Goal: Information Seeking & Learning: Check status

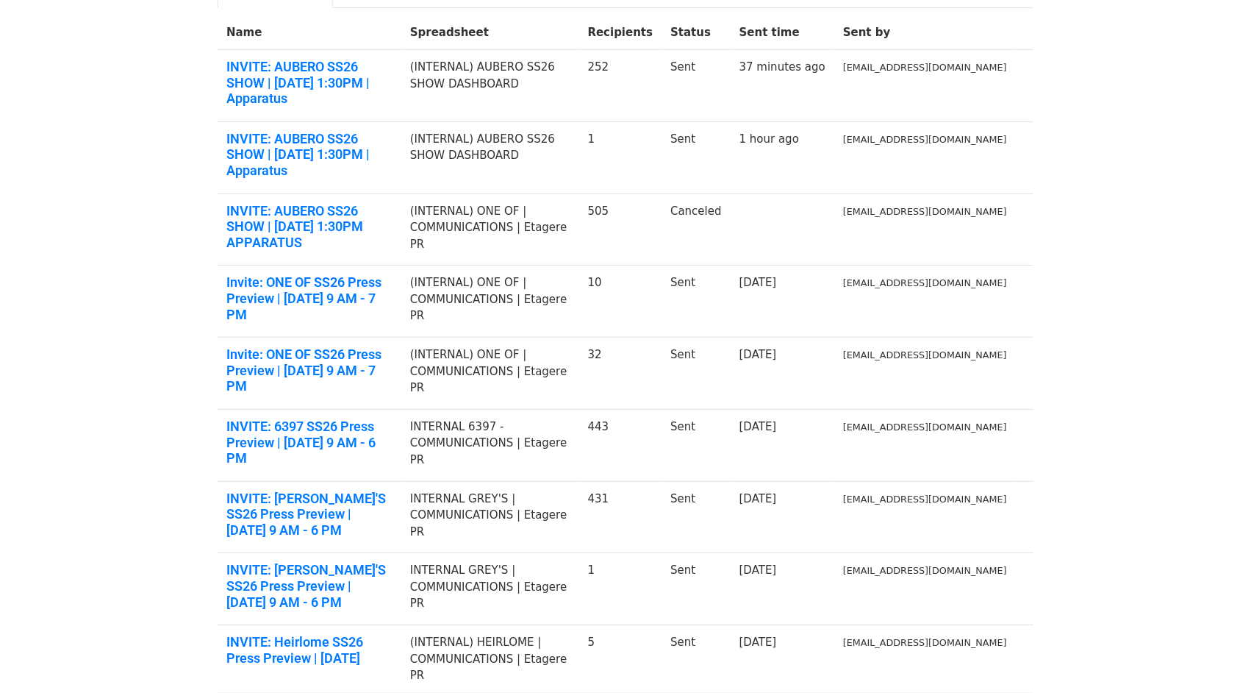
scroll to position [171, 0]
click at [393, 418] on link "INVITE: 6397 SS26 Press Preview | Tue., Sept. 16th 9 AM - 6 PM" at bounding box center [309, 442] width 166 height 48
click at [387, 633] on link "INVITE: Heirlome SS26 Press Preview | Thursday, September 11th" at bounding box center [309, 649] width 166 height 32
click at [361, 346] on link "Invite: ONE OF SS26 Press Preview | Tuesday, September 9th from 9 AM - 7 PM" at bounding box center [309, 370] width 166 height 48
click at [376, 490] on link "INVITE: GREY'S SS26 Press Preview | Wed., Sept. 10th 9 AM - 6 PM" at bounding box center [309, 514] width 166 height 48
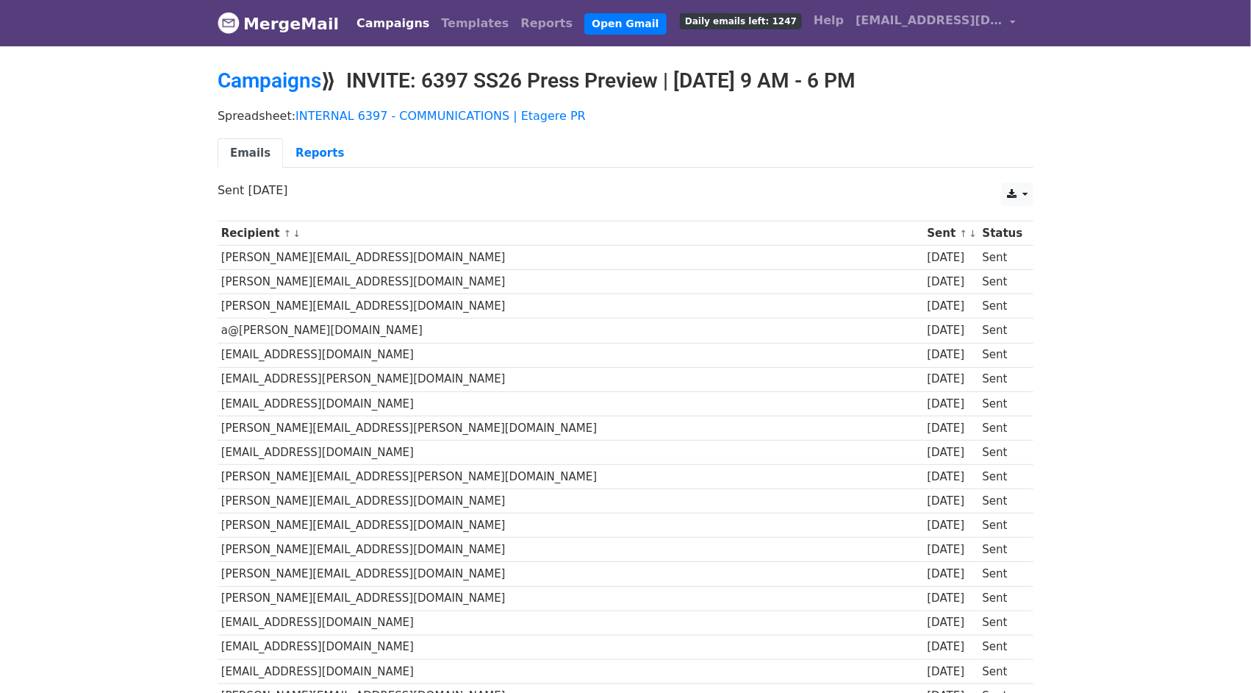
click at [297, 134] on div "Spreadsheet: INTERNAL 6397 - COMMUNICATIONS | Etagere PR Emails Reports" at bounding box center [626, 142] width 838 height 82
click at [305, 156] on link "Reports" at bounding box center [320, 153] width 74 height 30
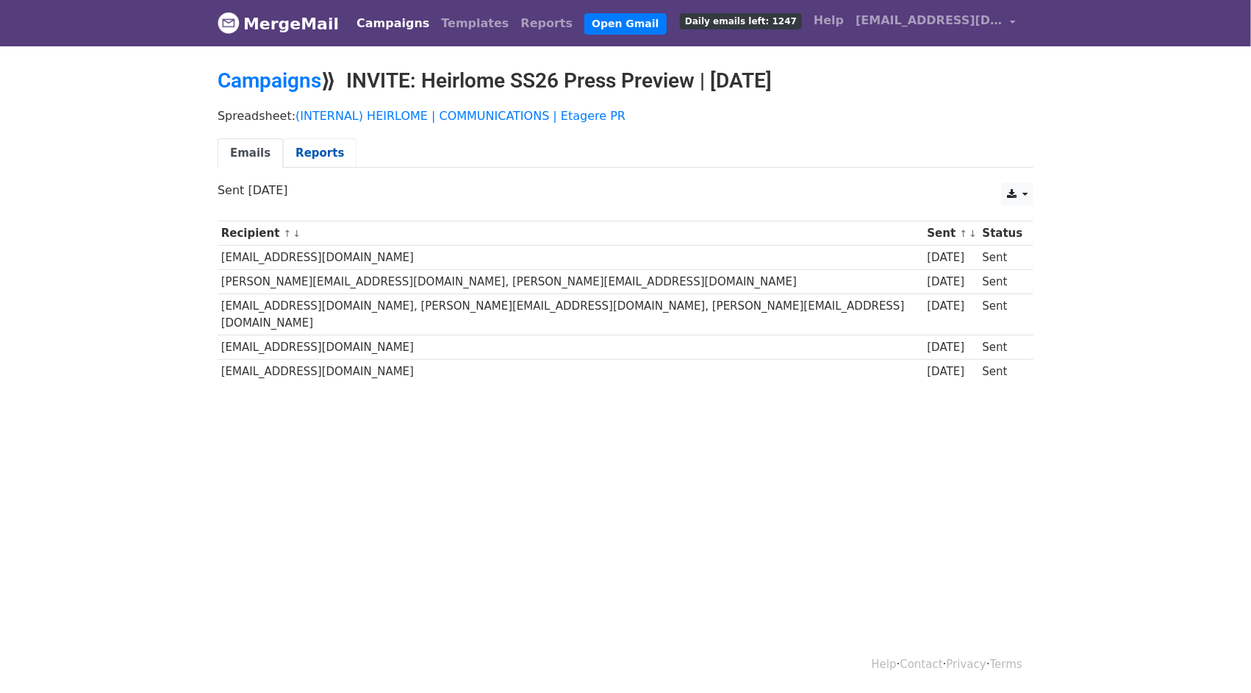
click at [321, 146] on link "Reports" at bounding box center [320, 153] width 74 height 30
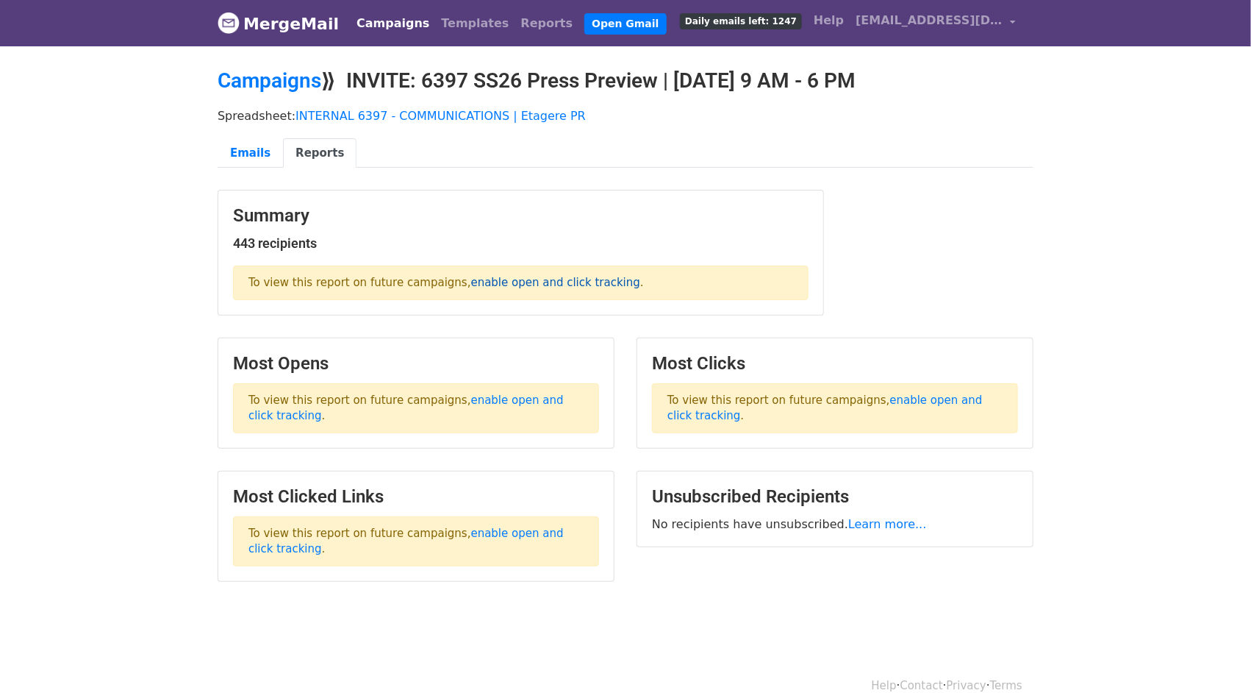
click at [549, 279] on link "enable open and click tracking" at bounding box center [555, 282] width 169 height 13
click at [262, 153] on link "Emails" at bounding box center [250, 153] width 65 height 30
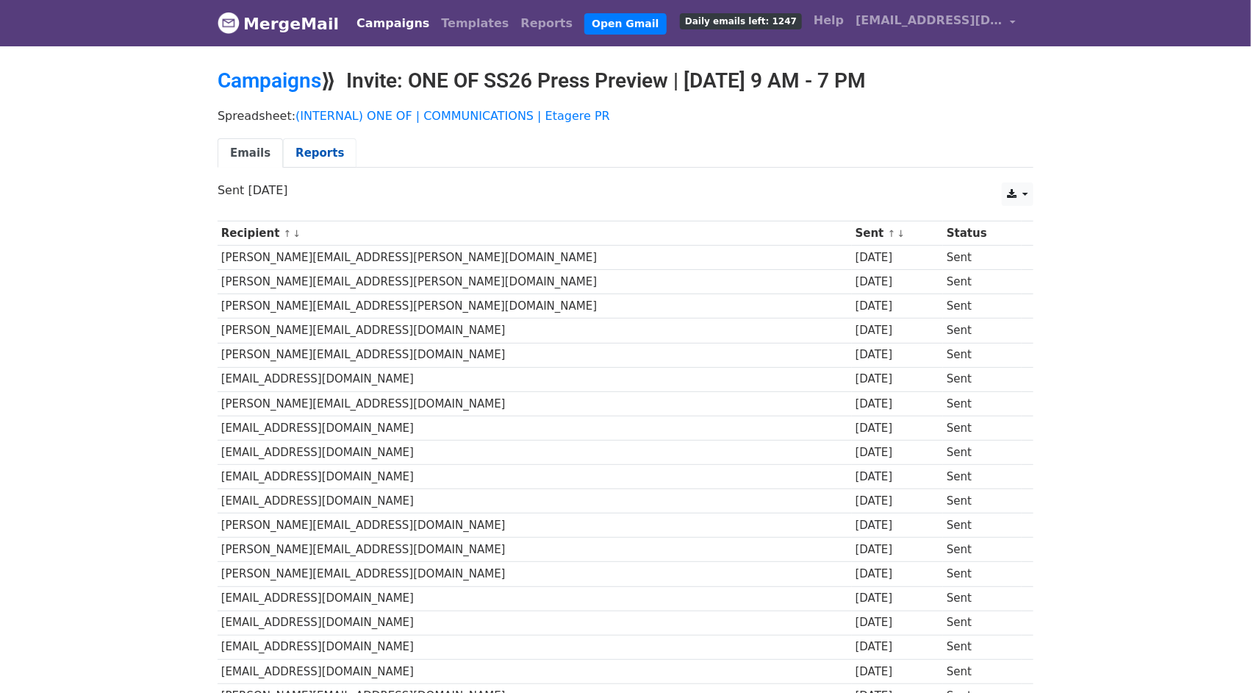
click at [315, 168] on link "Reports" at bounding box center [320, 153] width 74 height 30
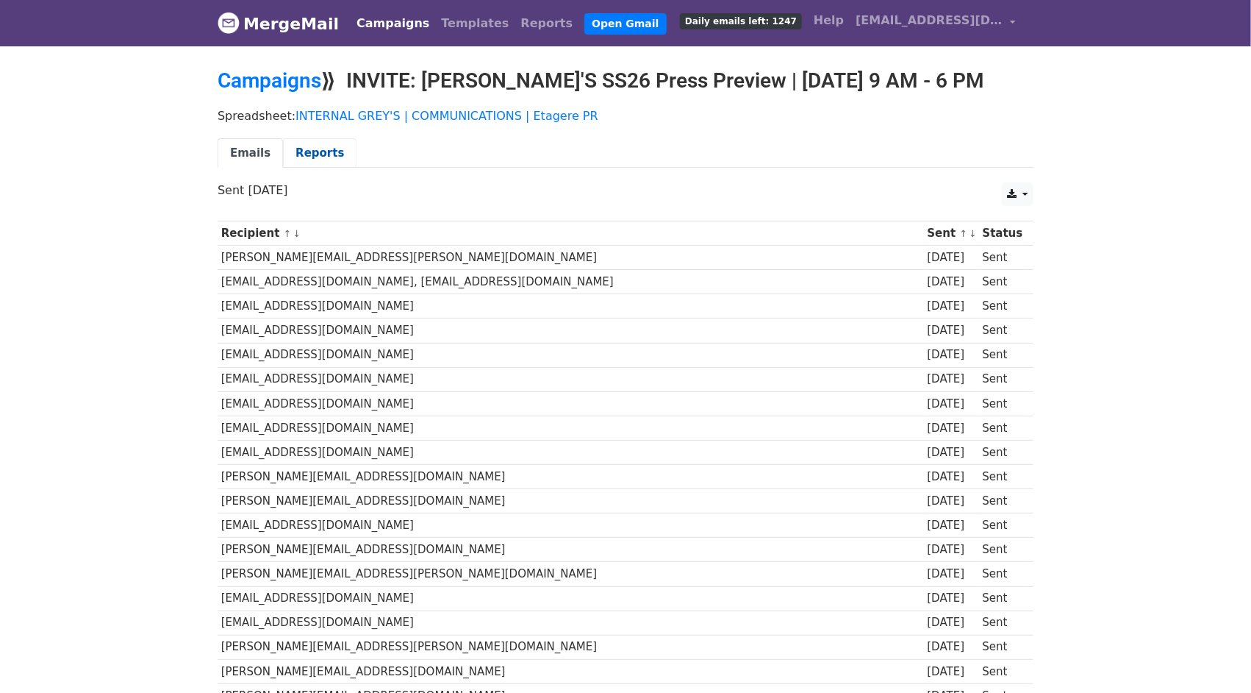
click at [323, 146] on link "Reports" at bounding box center [320, 153] width 74 height 30
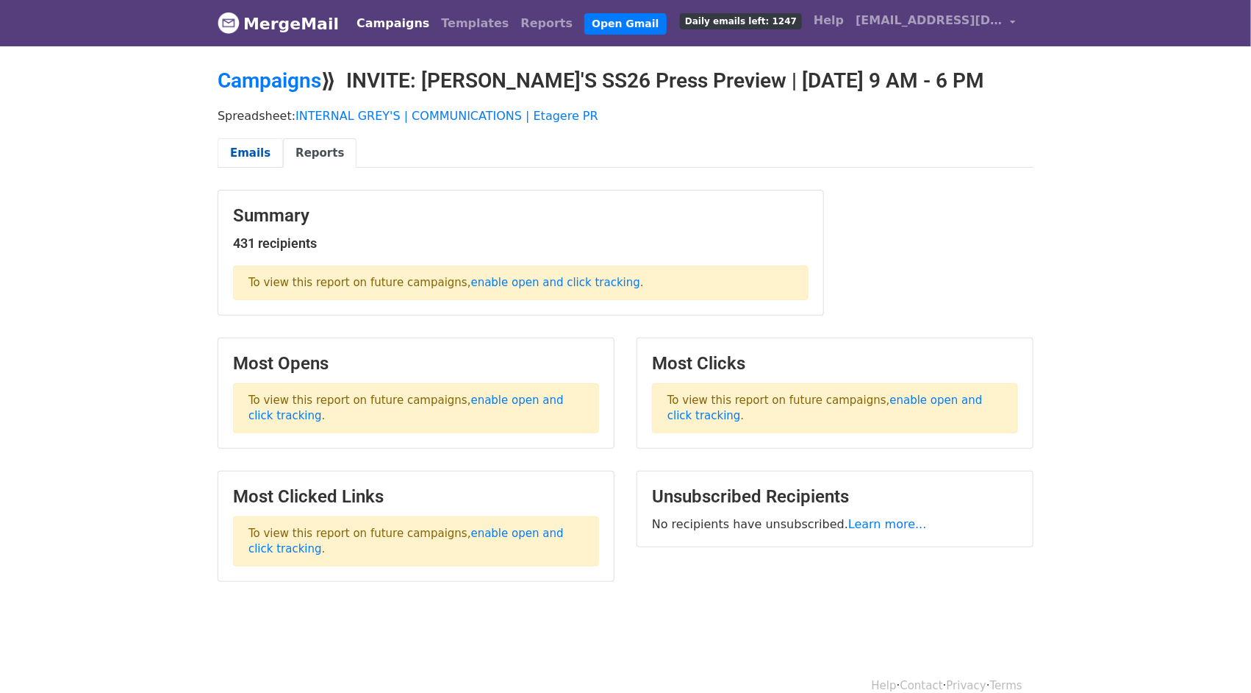
click at [262, 147] on link "Emails" at bounding box center [250, 153] width 65 height 30
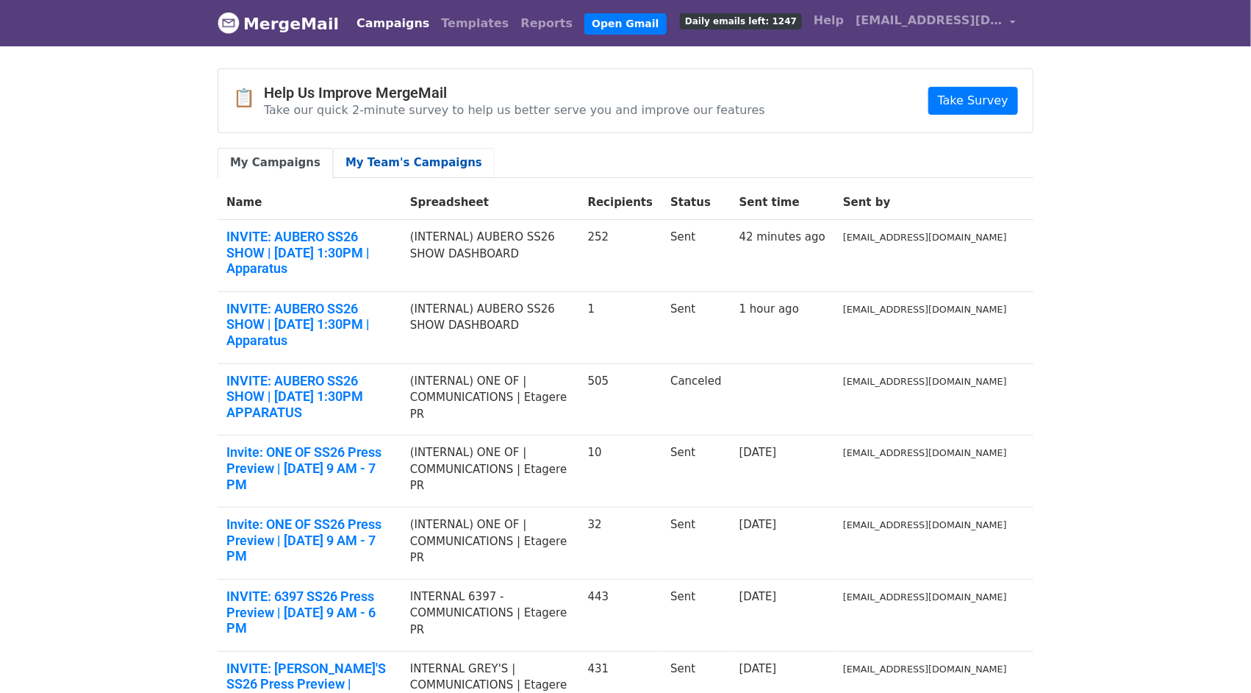
click at [404, 164] on link "My Team's Campaigns" at bounding box center [414, 163] width 162 height 30
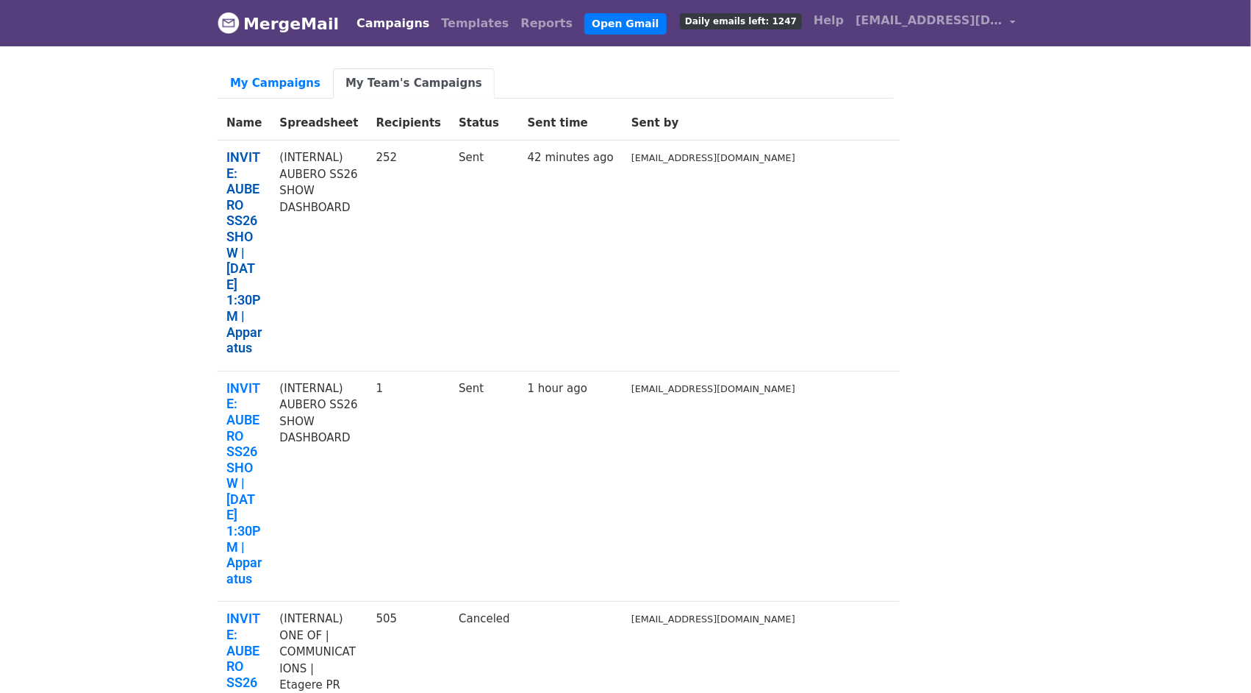
click at [262, 171] on link "INVITE: AUBERO SS26 SHOW | Tues., Sept. 16 at 1:30PM | Apparatus" at bounding box center [243, 252] width 35 height 207
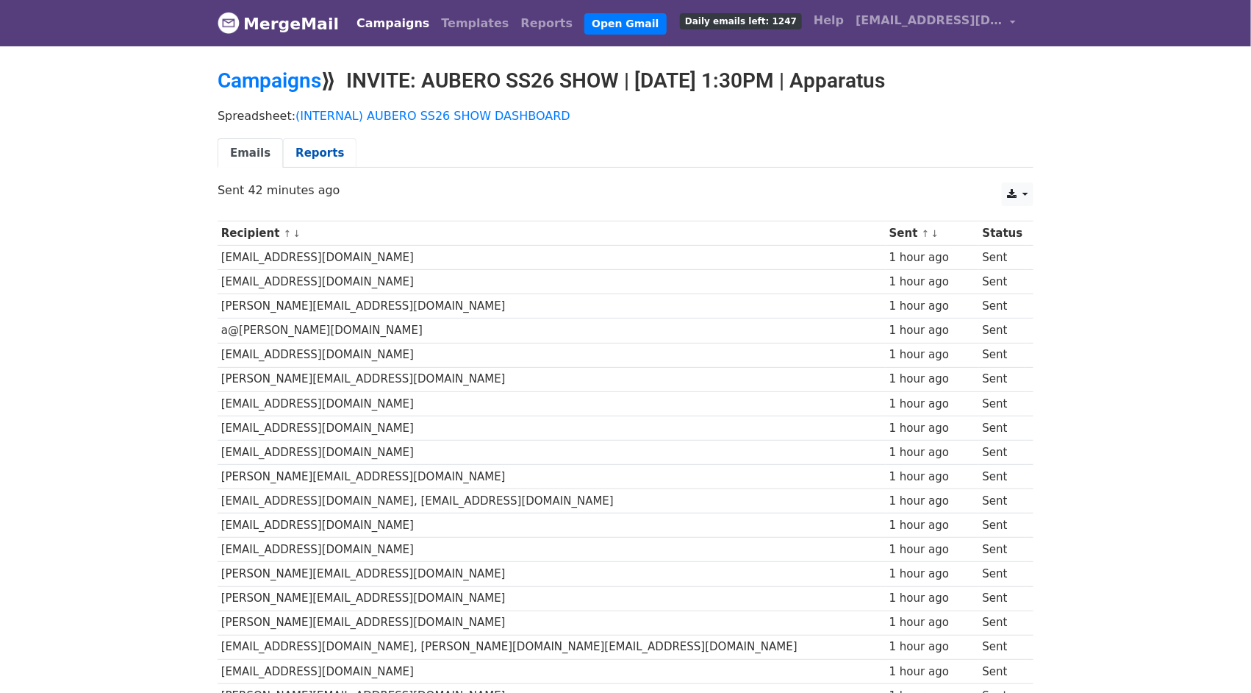
click at [304, 144] on link "Reports" at bounding box center [320, 153] width 74 height 30
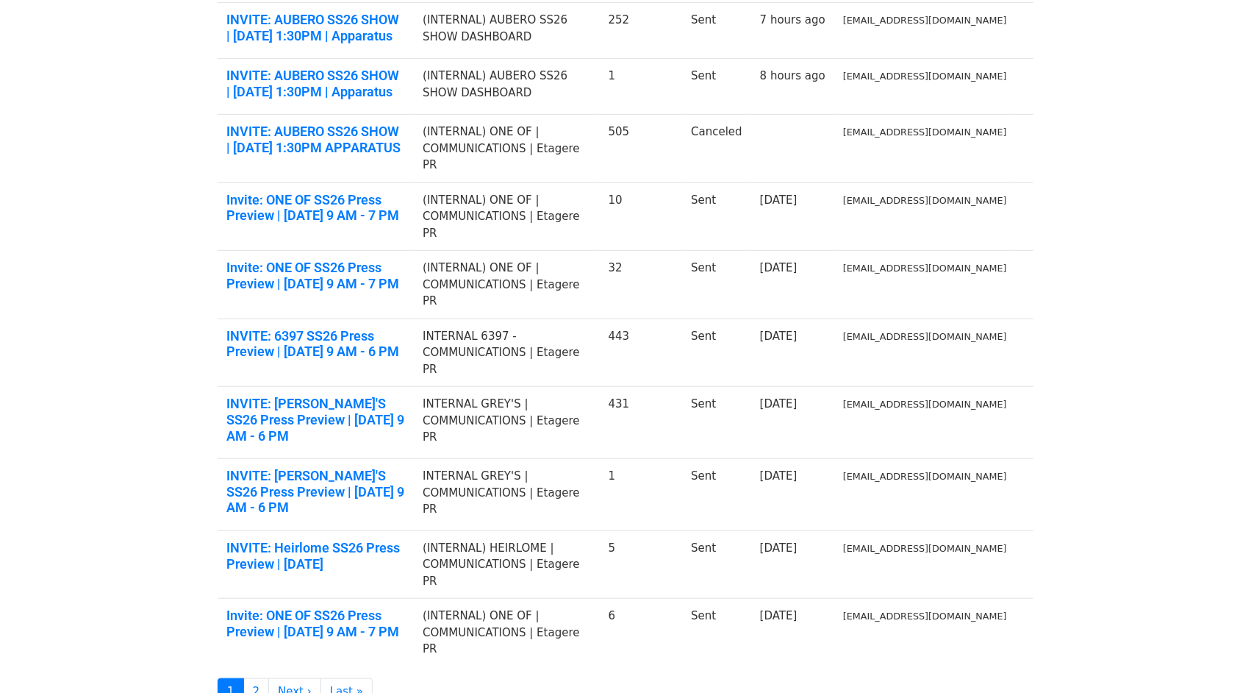
scroll to position [221, 0]
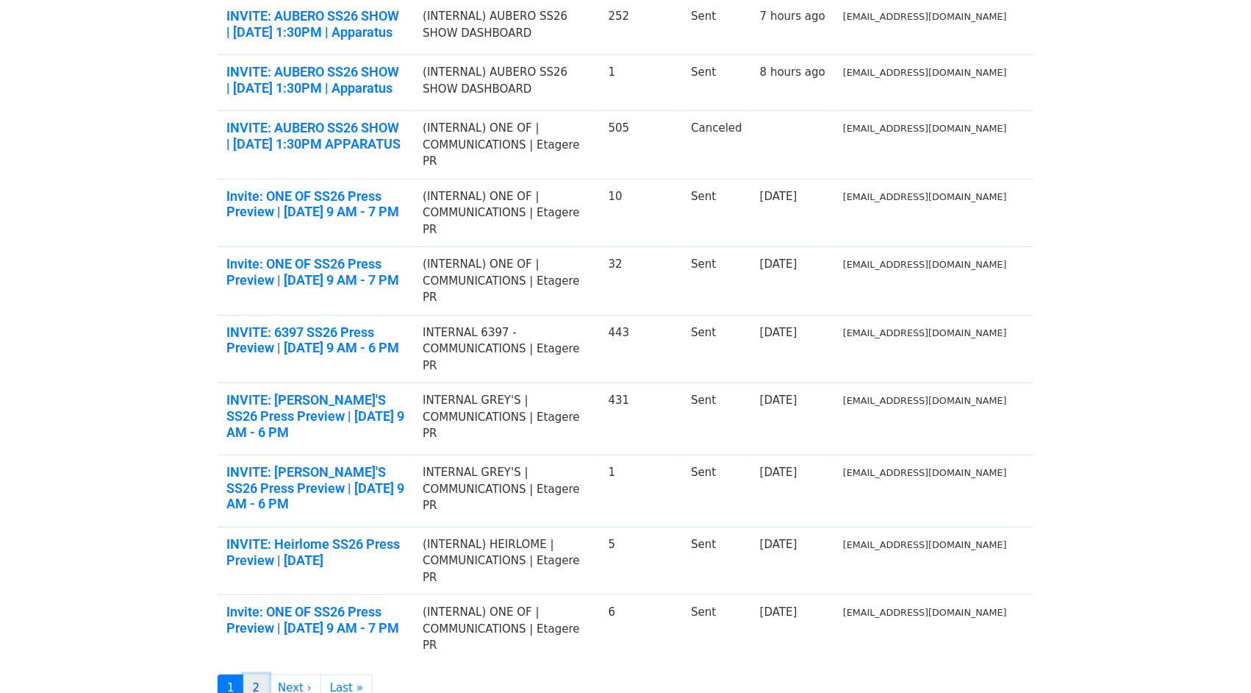
click at [258, 674] on link "2" at bounding box center [256, 687] width 26 height 27
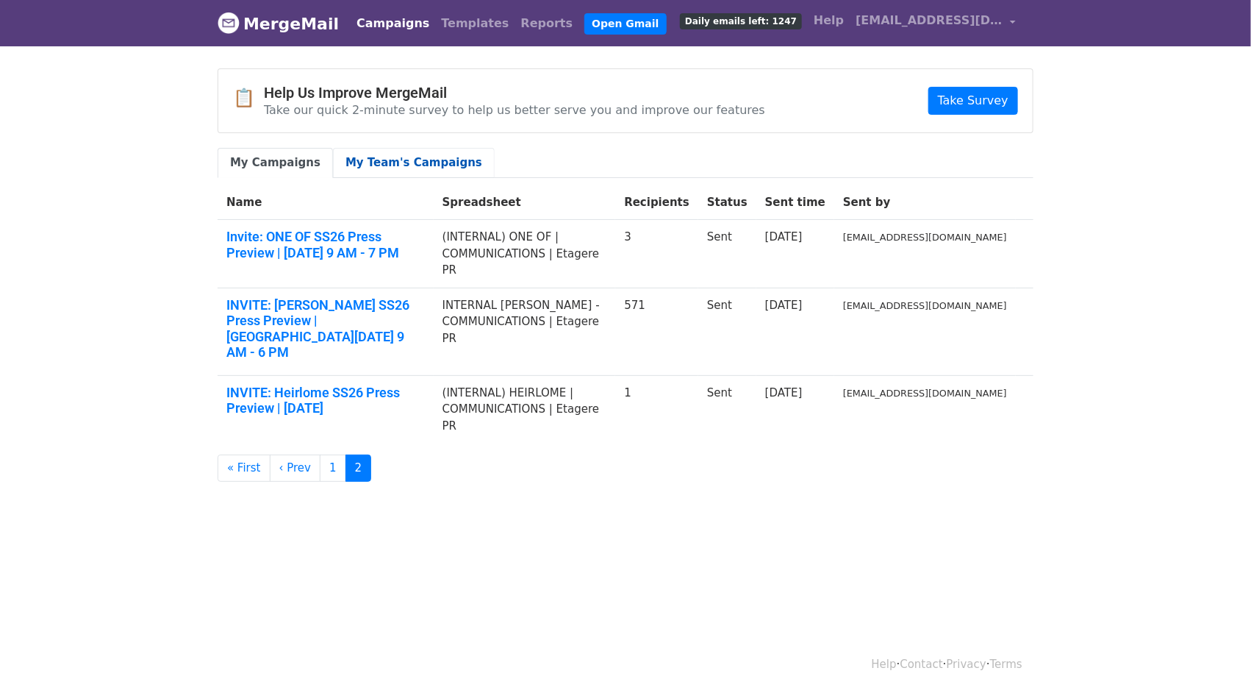
click at [445, 155] on link "My Team's Campaigns" at bounding box center [414, 163] width 162 height 30
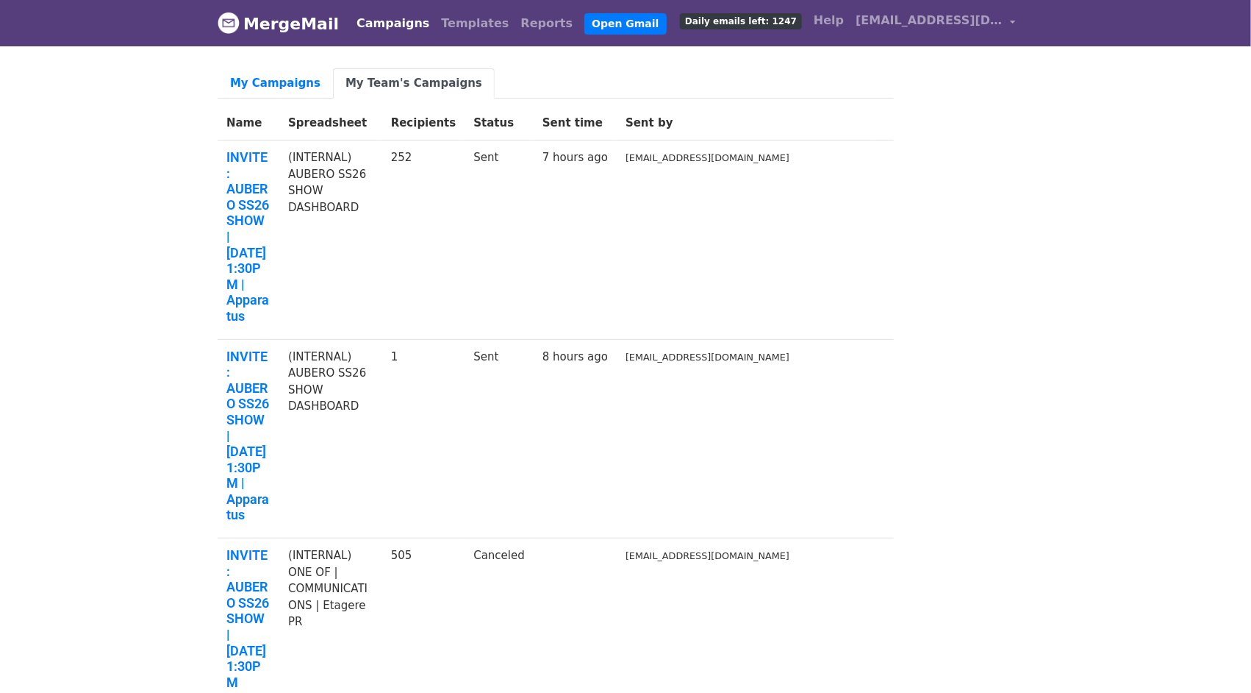
click at [465, 137] on th "Recipients" at bounding box center [423, 123] width 83 height 35
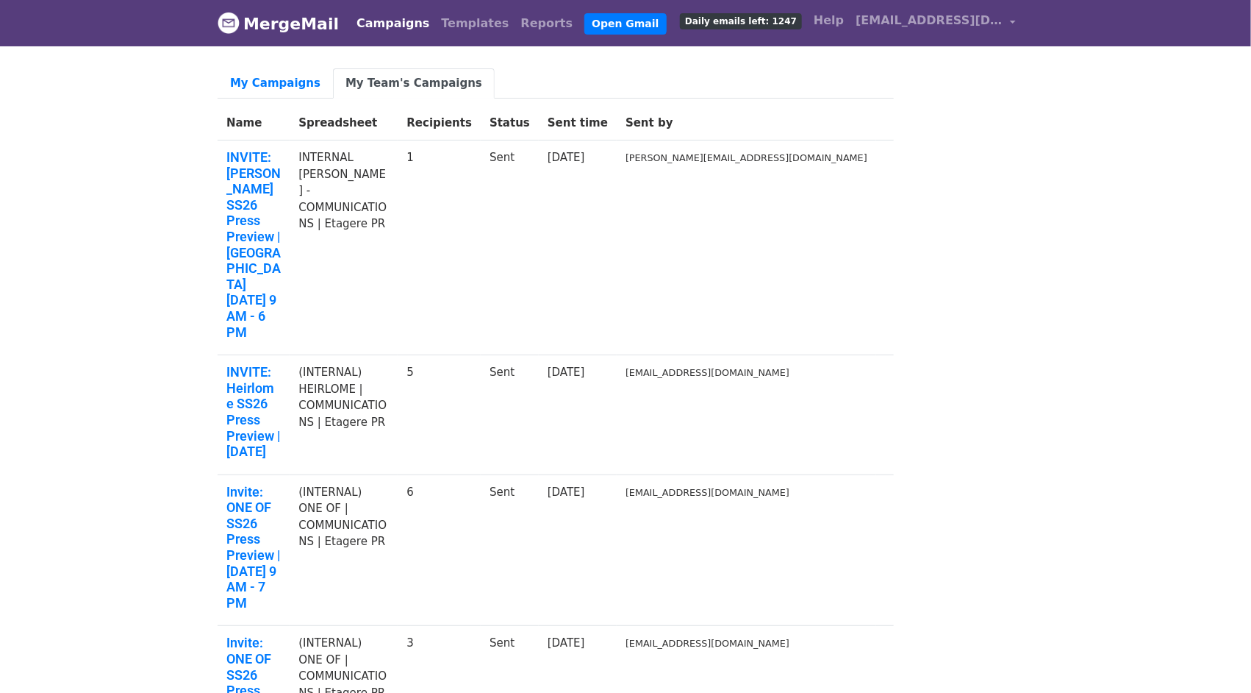
drag, startPoint x: 558, startPoint y: 487, endPoint x: 833, endPoint y: 495, distance: 275.1
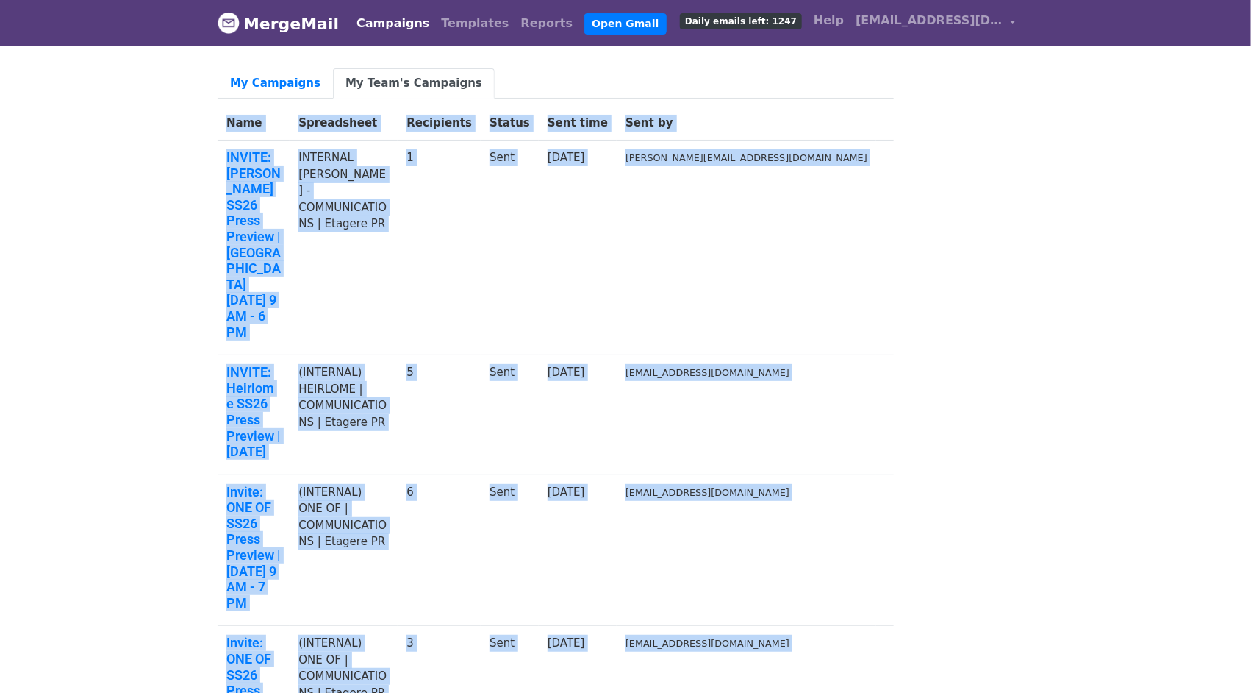
drag, startPoint x: 905, startPoint y: 497, endPoint x: 698, endPoint y: 503, distance: 206.7
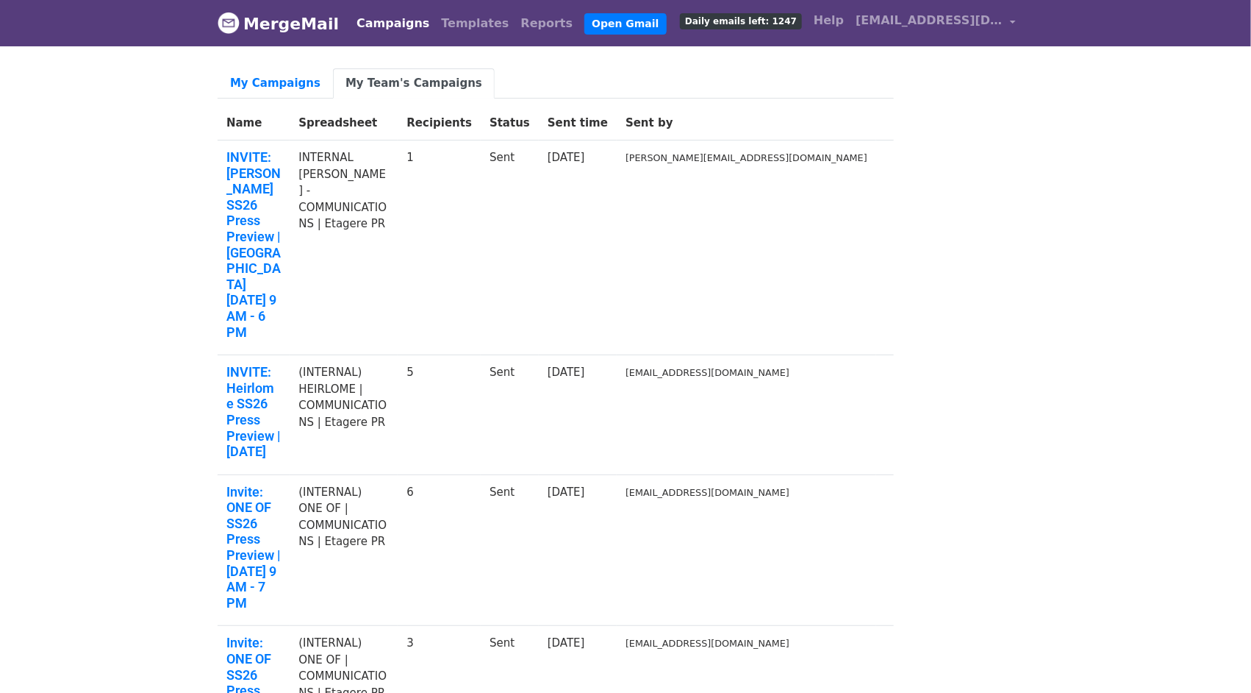
click at [481, 626] on td "3" at bounding box center [439, 701] width 83 height 151
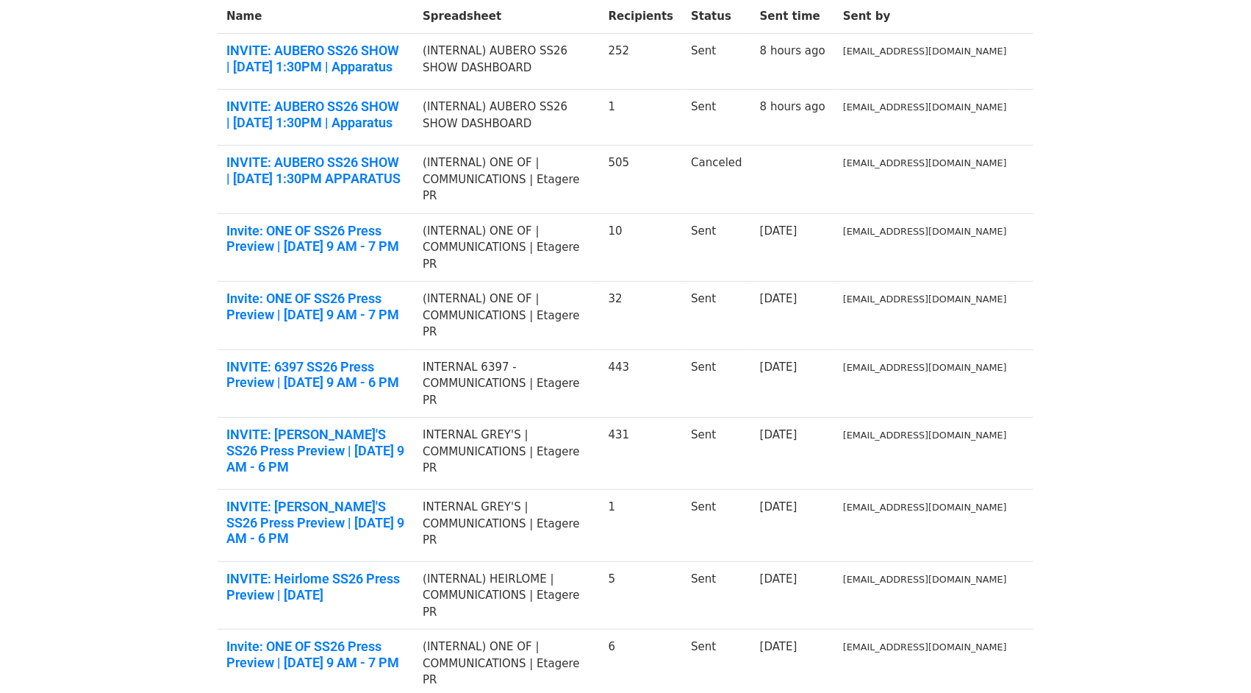
scroll to position [188, 0]
